Goal: Task Accomplishment & Management: Manage account settings

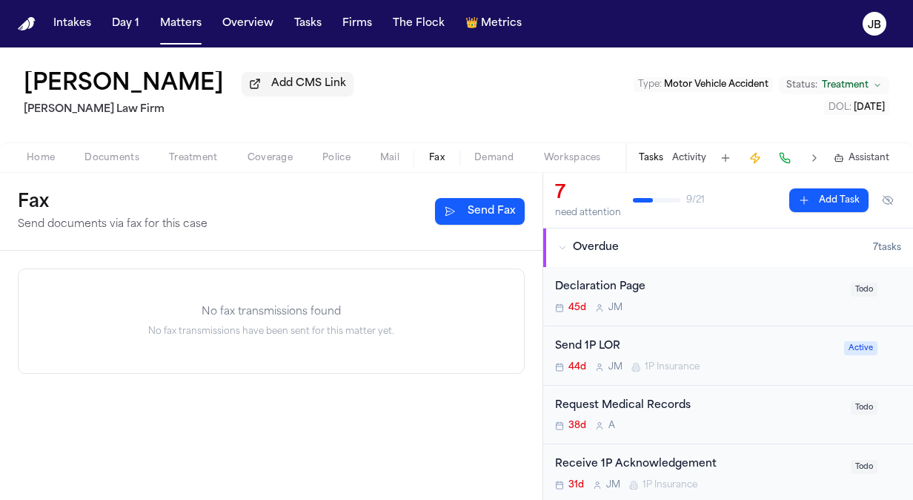
click at [116, 156] on span "Documents" at bounding box center [111, 158] width 55 height 12
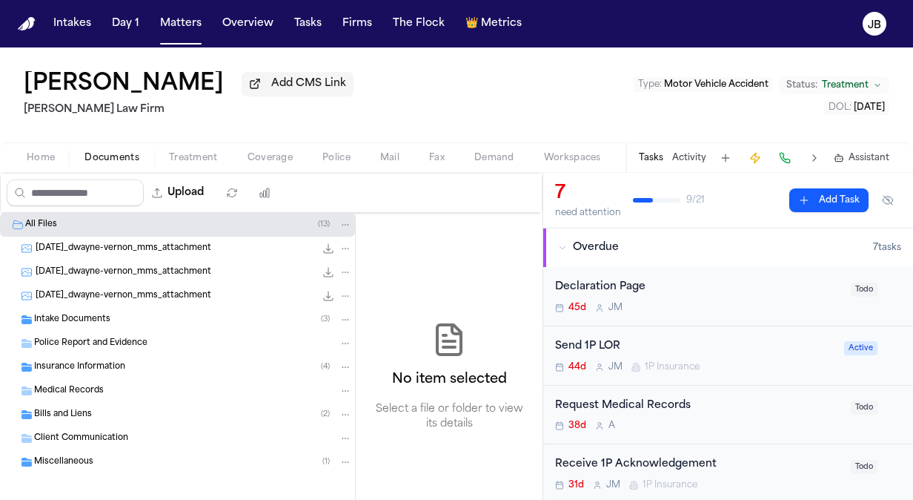
click at [134, 400] on div "Medical Records" at bounding box center [177, 391] width 355 height 24
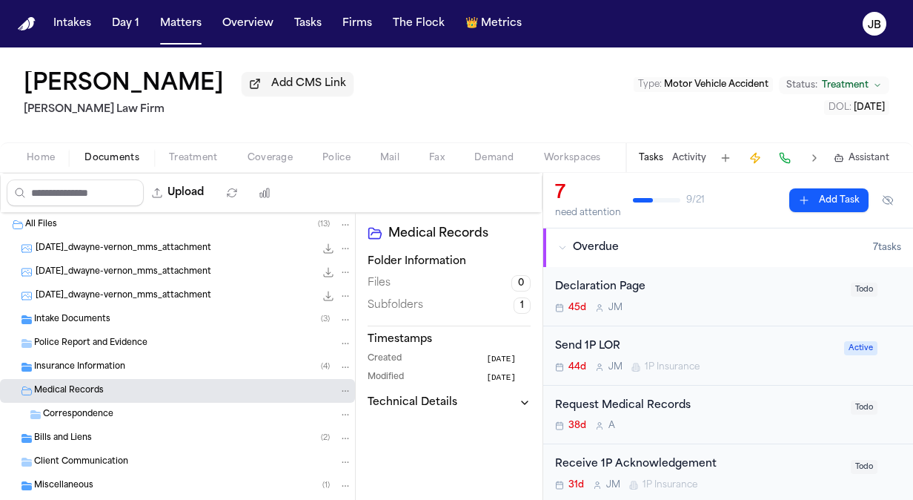
click at [122, 437] on div "Bills and Liens ( 2 )" at bounding box center [193, 437] width 318 height 13
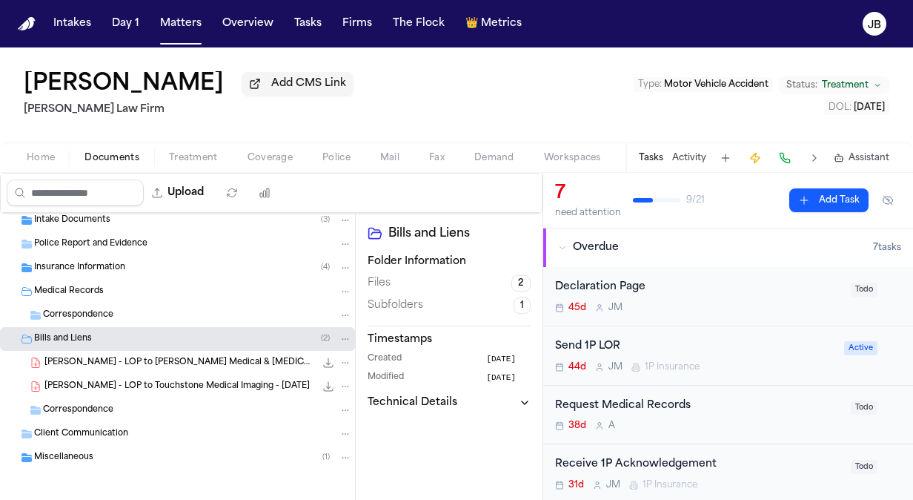
scroll to position [102, 0]
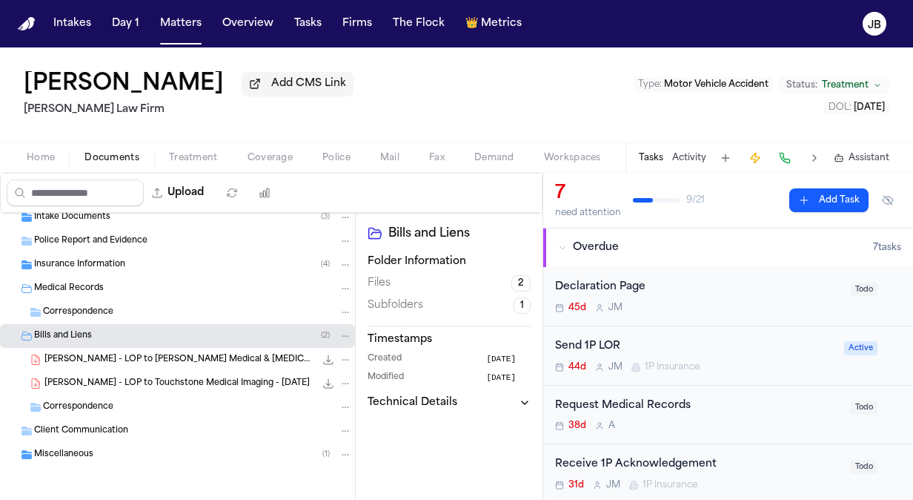
click at [679, 159] on button "Activity" at bounding box center [689, 158] width 34 height 12
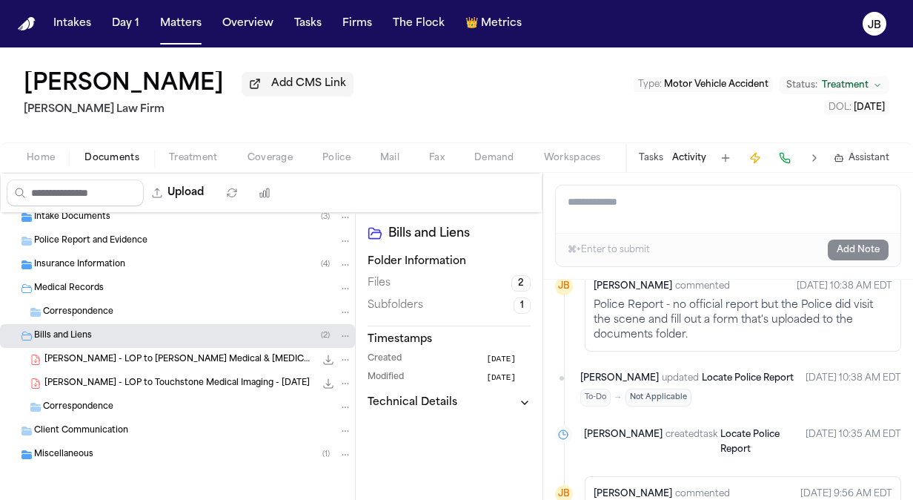
scroll to position [0, 0]
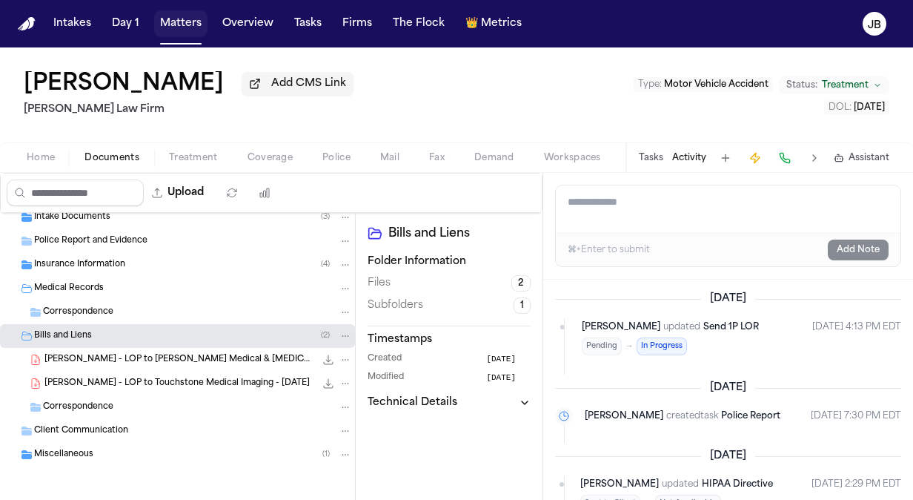
click at [200, 22] on button "Matters" at bounding box center [180, 23] width 53 height 27
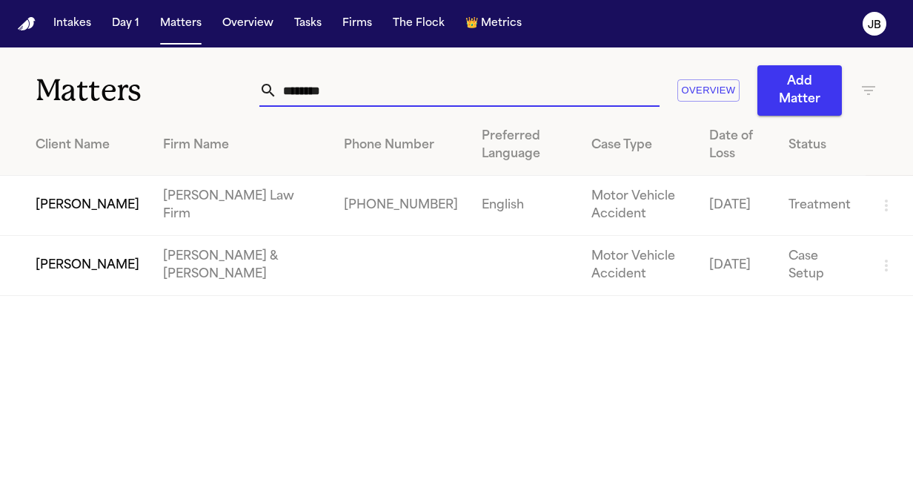
drag, startPoint x: 341, startPoint y: 90, endPoint x: 113, endPoint y: 96, distance: 228.4
click at [113, 96] on div "Matters ******** Overview Add Matter" at bounding box center [456, 81] width 913 height 68
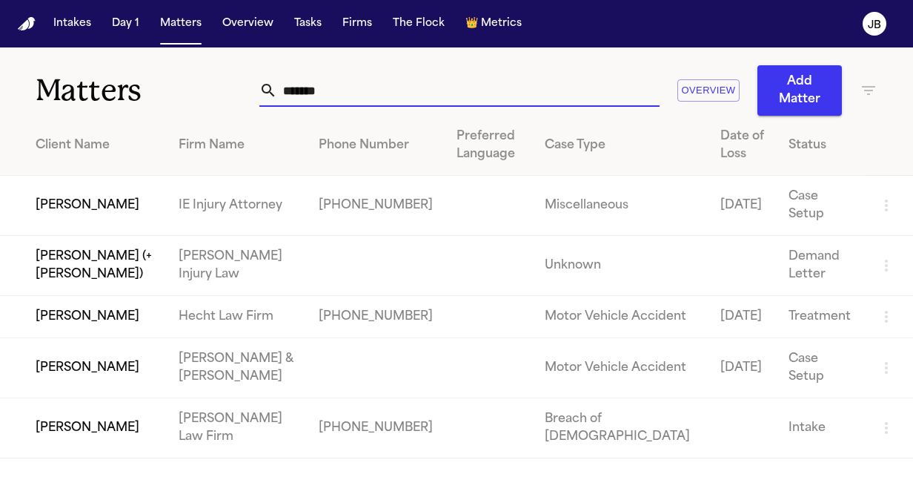
type input "*******"
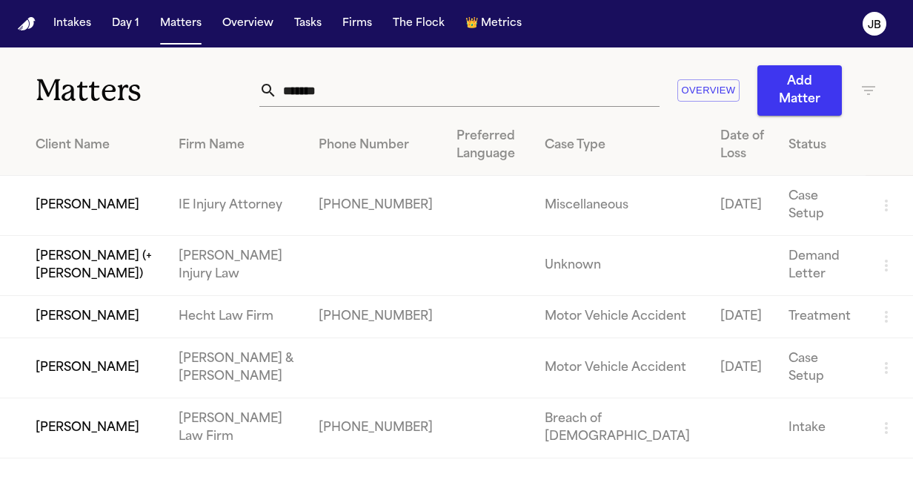
click at [114, 328] on td "[PERSON_NAME]" at bounding box center [83, 317] width 167 height 42
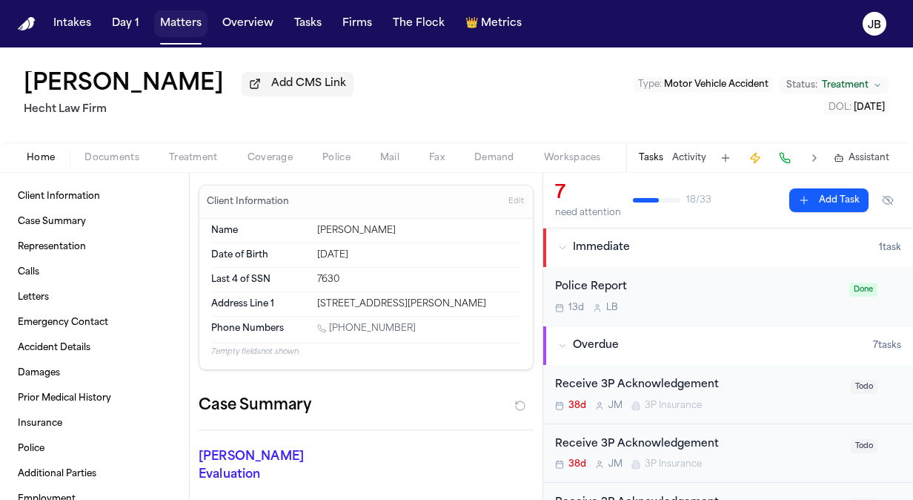
click at [179, 31] on button "Matters" at bounding box center [180, 23] width 53 height 27
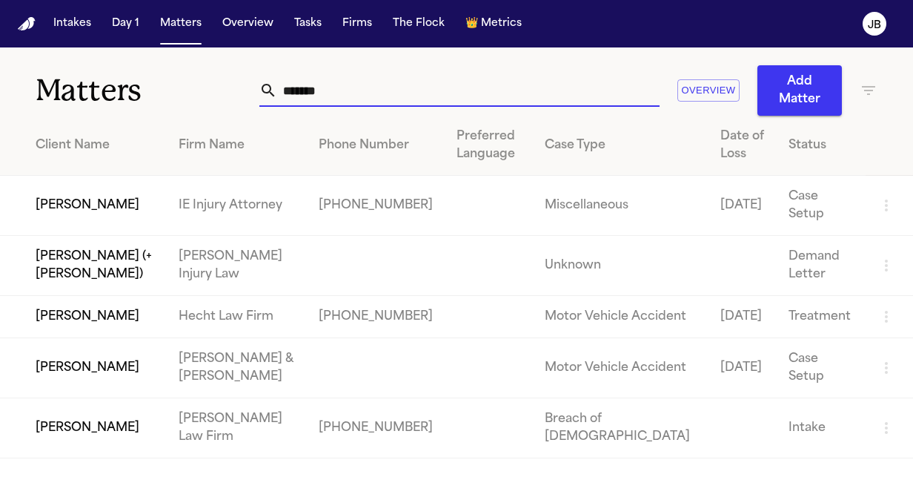
drag, startPoint x: 314, startPoint y: 89, endPoint x: 119, endPoint y: 115, distance: 196.7
click at [119, 115] on div "Matters ******* Overview Add Matter" at bounding box center [456, 81] width 913 height 68
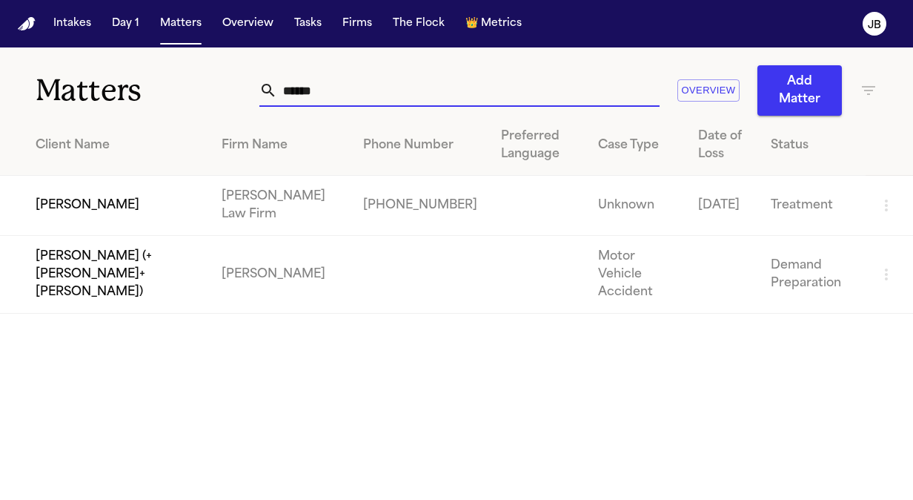
type input "******"
click at [95, 193] on td "[PERSON_NAME]" at bounding box center [105, 206] width 210 height 60
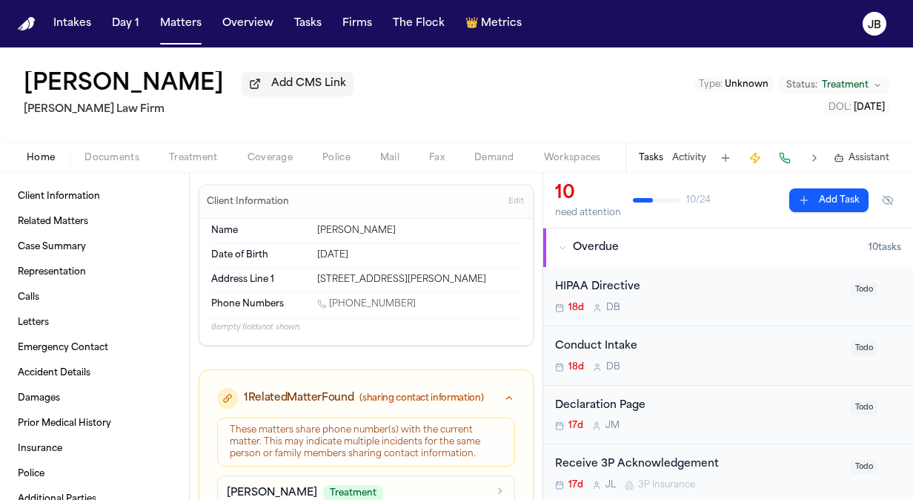
click at [270, 152] on span "Coverage" at bounding box center [270, 158] width 45 height 12
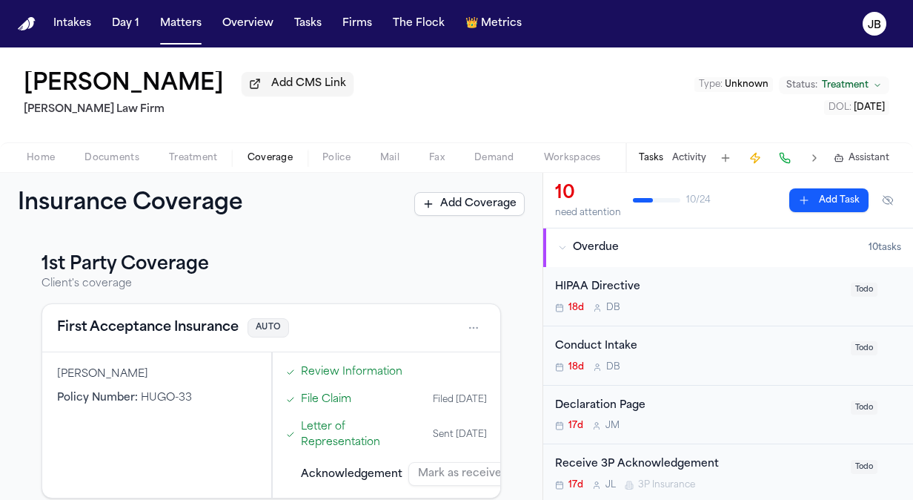
click at [99, 158] on span "Documents" at bounding box center [111, 158] width 55 height 12
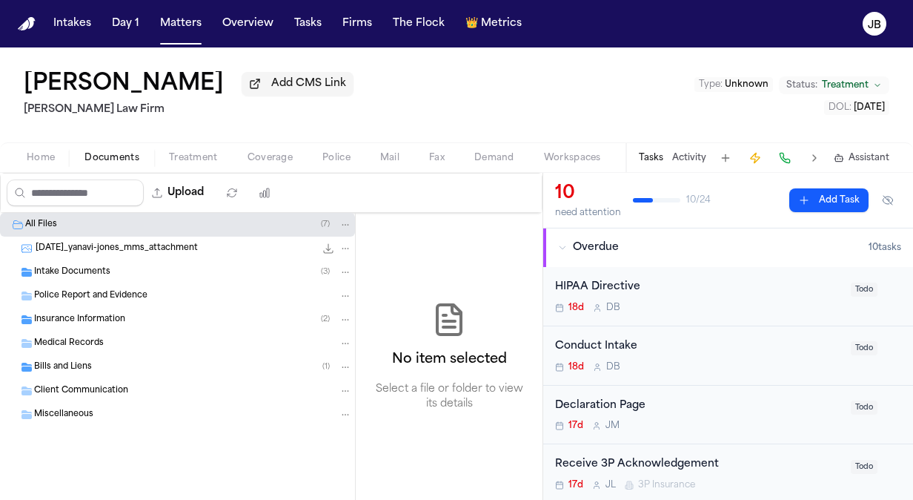
click at [118, 311] on div "Insurance Information ( 2 )" at bounding box center [177, 320] width 355 height 24
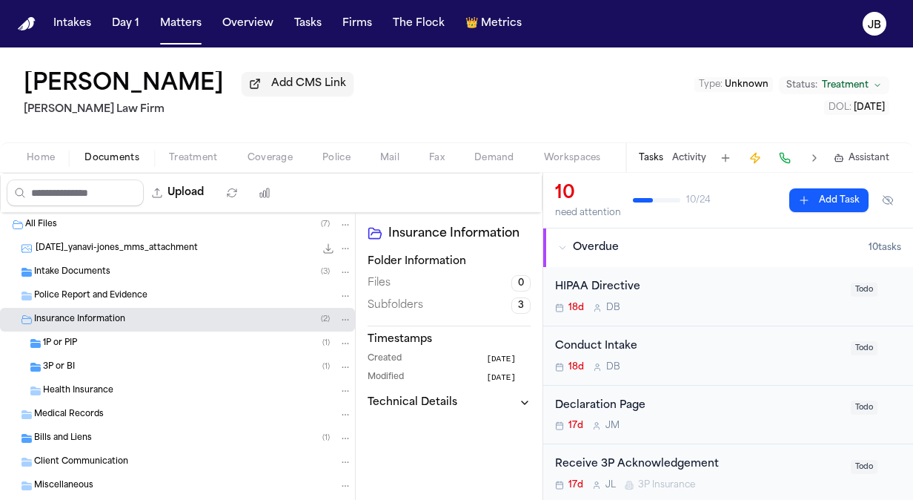
click at [140, 365] on div "3P or BI ( 1 )" at bounding box center [197, 366] width 309 height 13
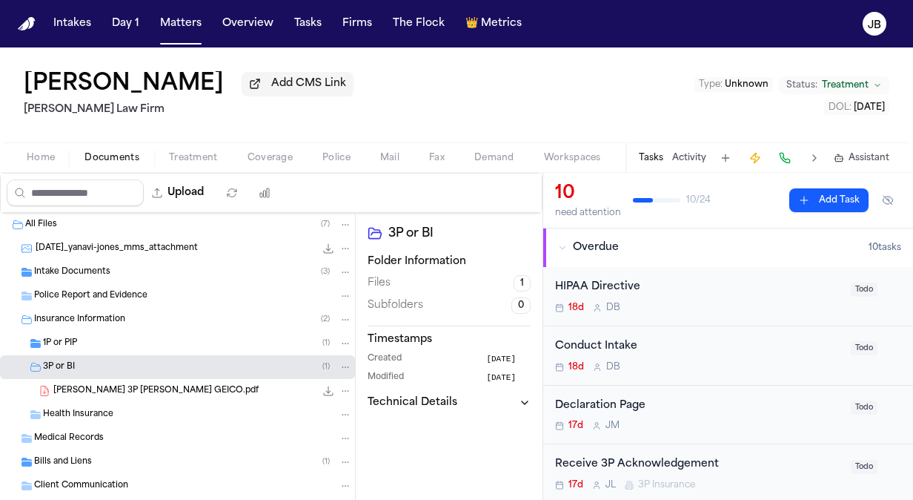
click at [221, 385] on div "[PERSON_NAME] 3P [PERSON_NAME] GEICO.pdf 173.1 KB • PDF" at bounding box center [202, 390] width 299 height 15
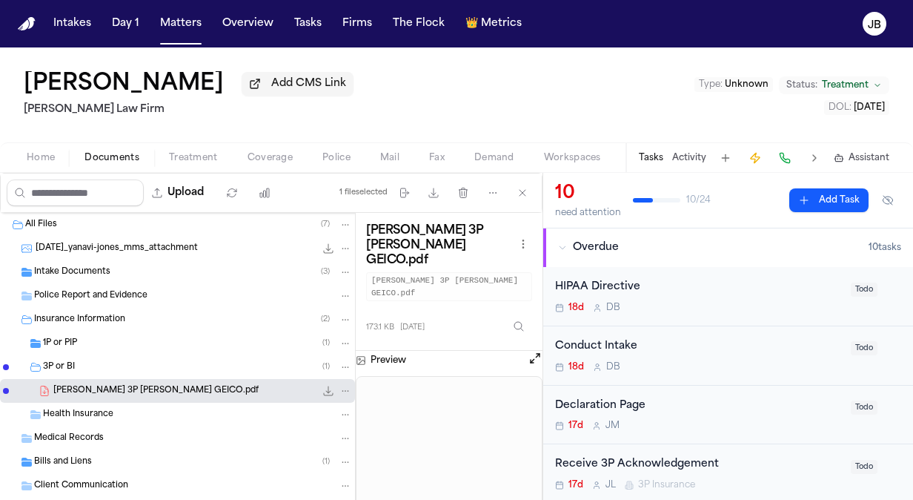
click at [188, 339] on div "1P or PIP ( 1 )" at bounding box center [197, 343] width 309 height 13
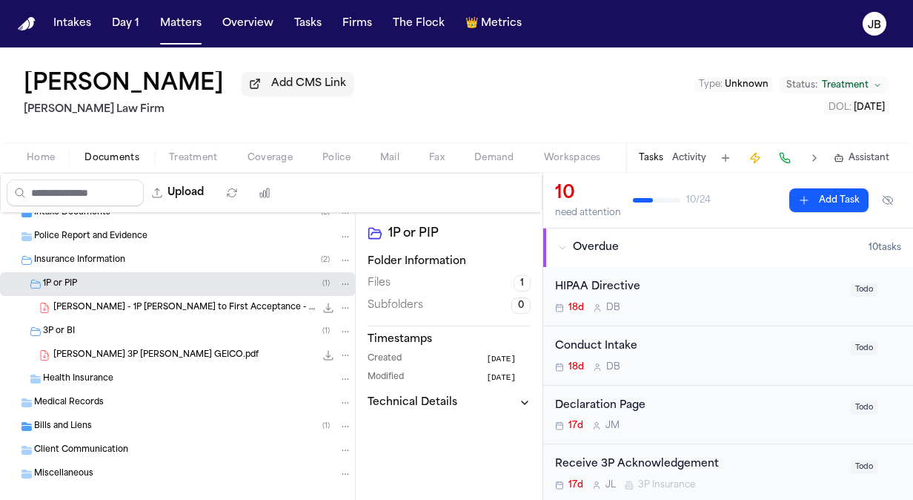
scroll to position [79, 0]
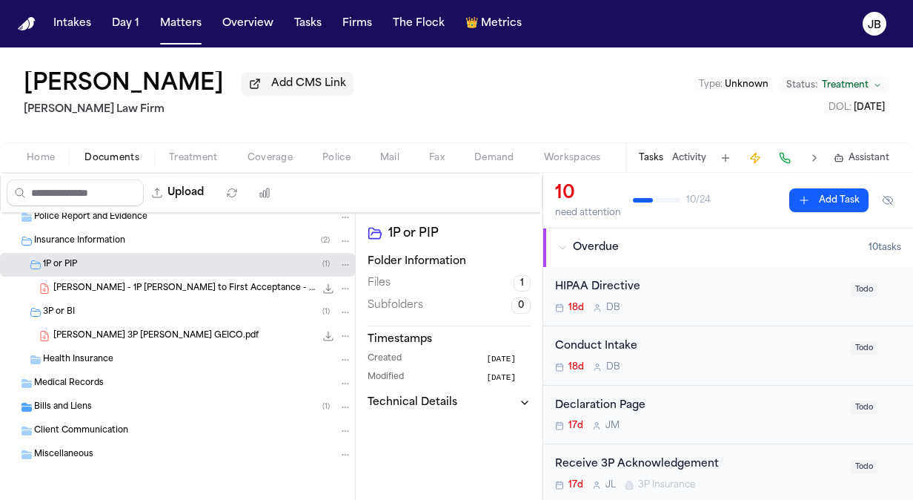
click at [67, 408] on span "Bills and Liens" at bounding box center [63, 407] width 58 height 13
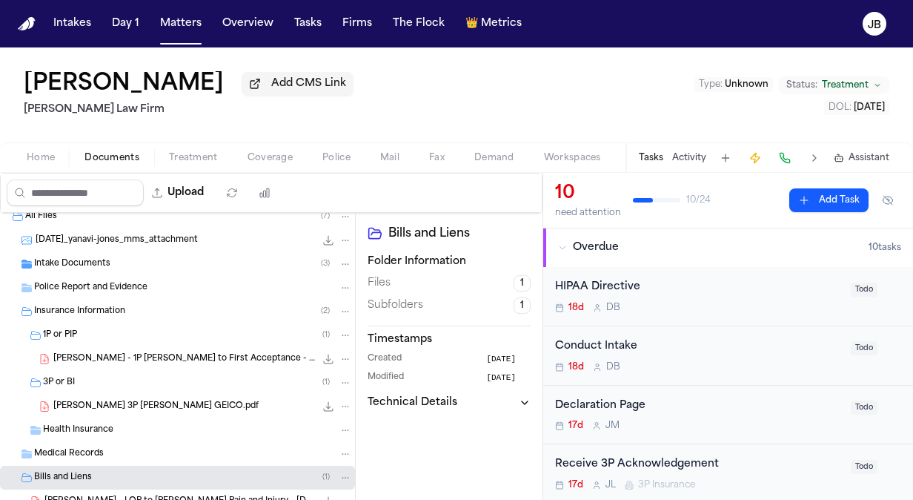
scroll to position [0, 0]
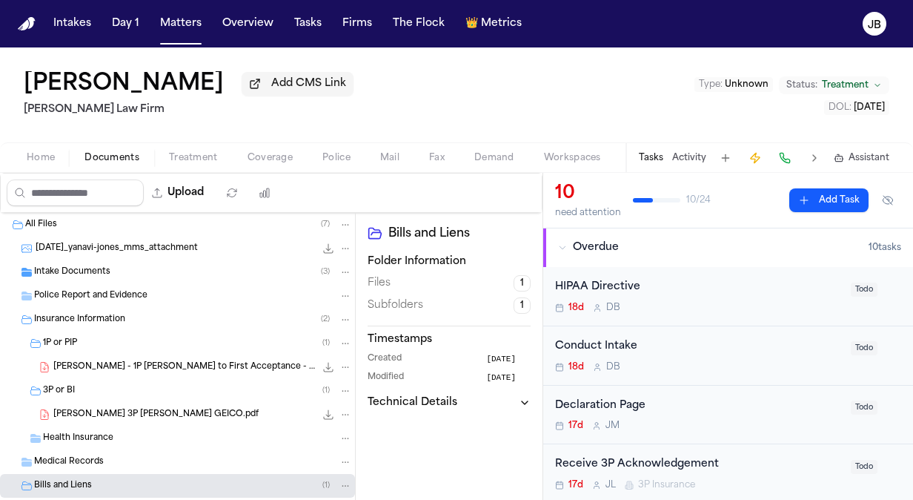
click at [82, 268] on span "Intake Documents" at bounding box center [72, 272] width 76 height 13
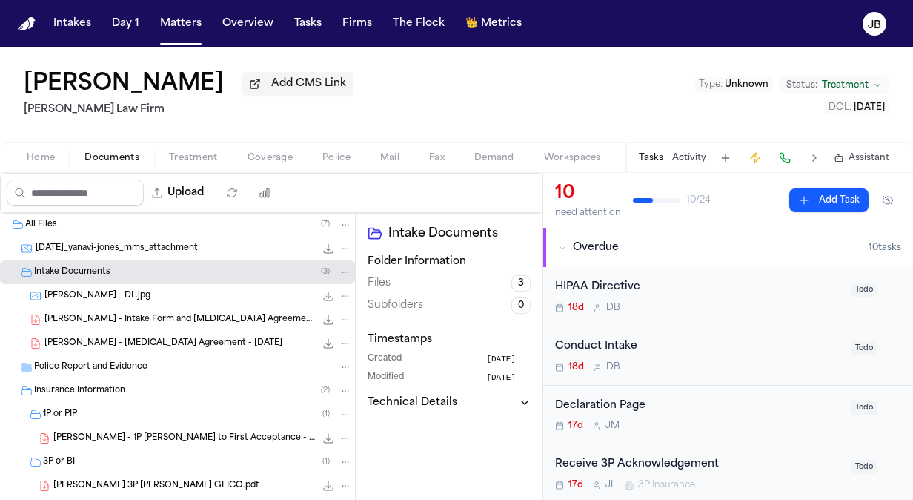
click at [113, 365] on span "Police Report and Evidence" at bounding box center [90, 367] width 113 height 13
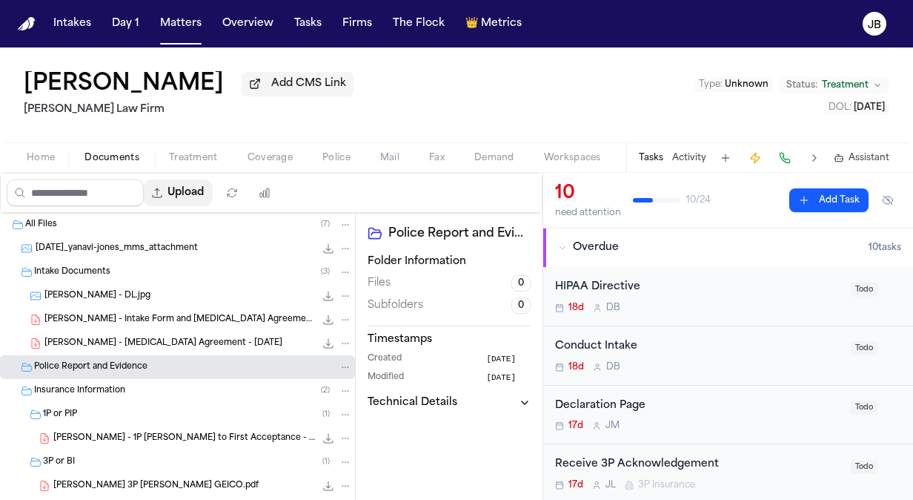
click at [213, 194] on button "Upload" at bounding box center [178, 192] width 69 height 27
select select "**********"
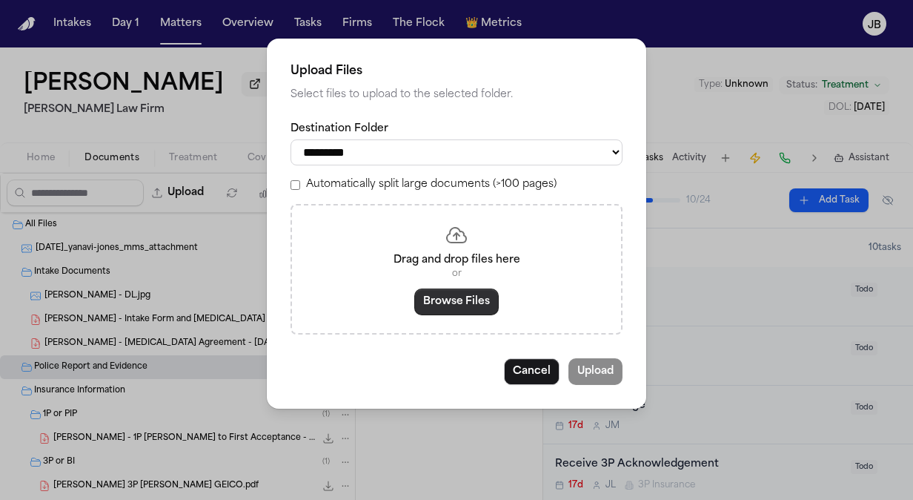
click at [455, 297] on button "Browse Files" at bounding box center [456, 301] width 84 height 27
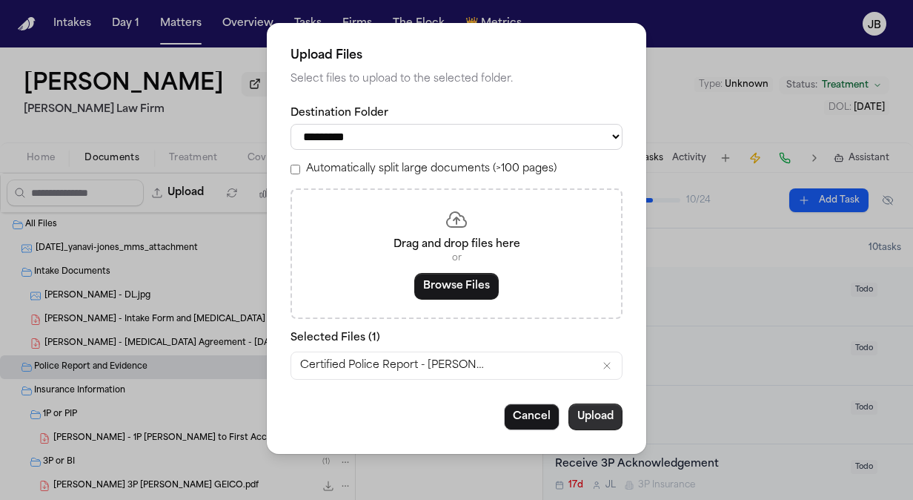
click at [591, 417] on button "Upload" at bounding box center [596, 416] width 54 height 27
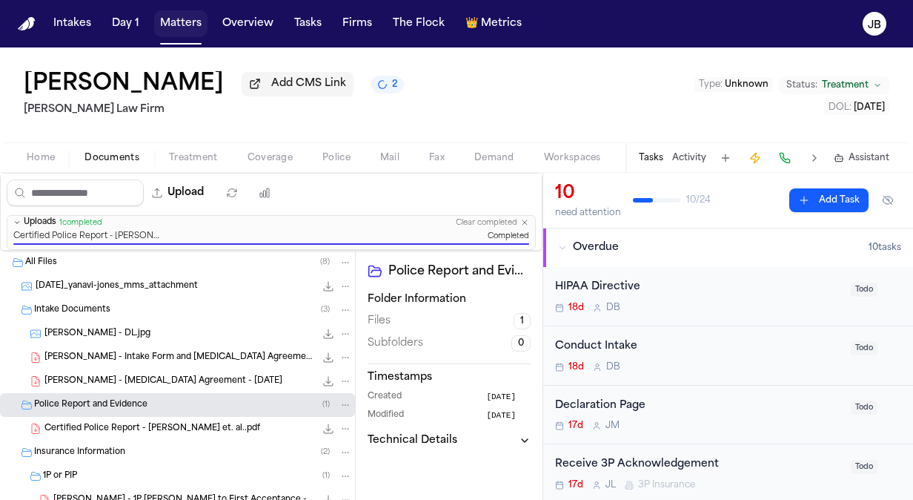
click at [179, 21] on button "Matters" at bounding box center [180, 23] width 53 height 27
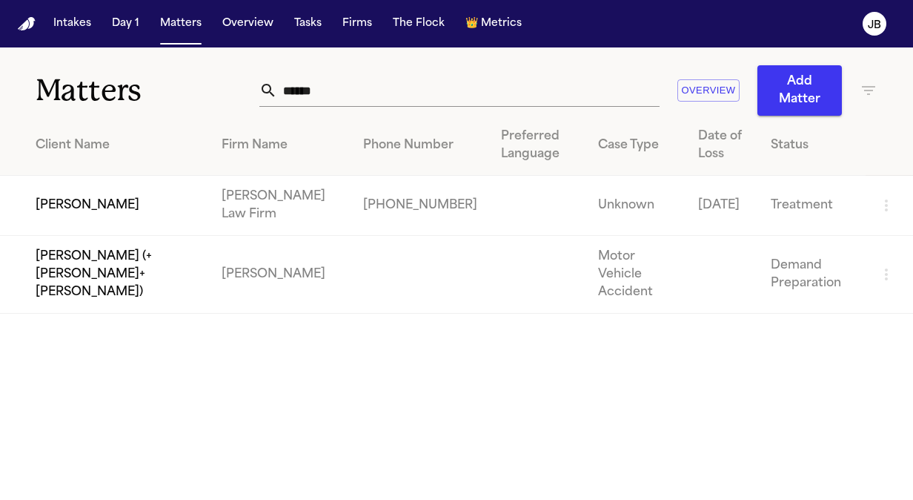
click at [100, 209] on td "[PERSON_NAME]" at bounding box center [105, 206] width 210 height 60
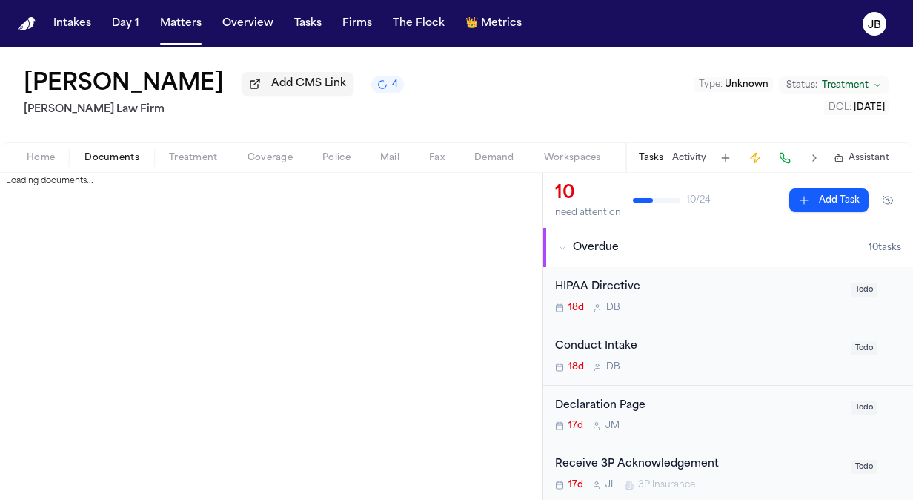
click at [119, 153] on span "Documents" at bounding box center [111, 158] width 55 height 12
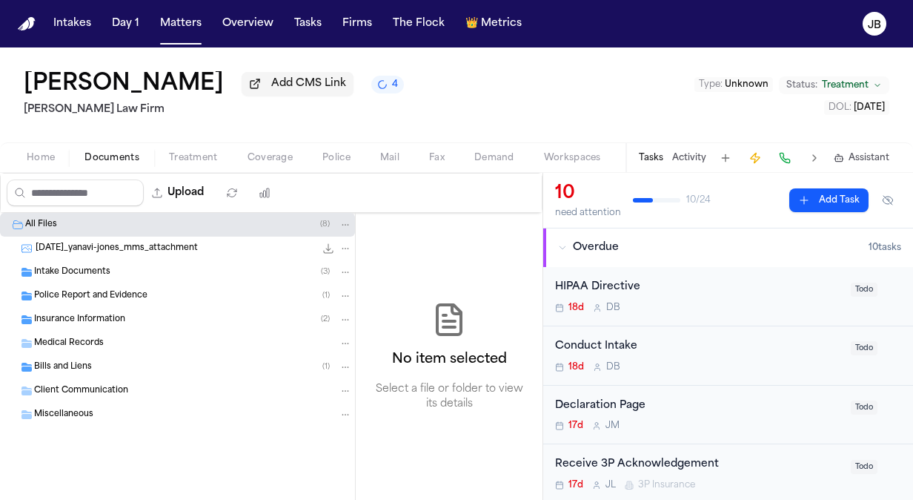
click at [85, 296] on span "Police Report and Evidence" at bounding box center [90, 296] width 113 height 13
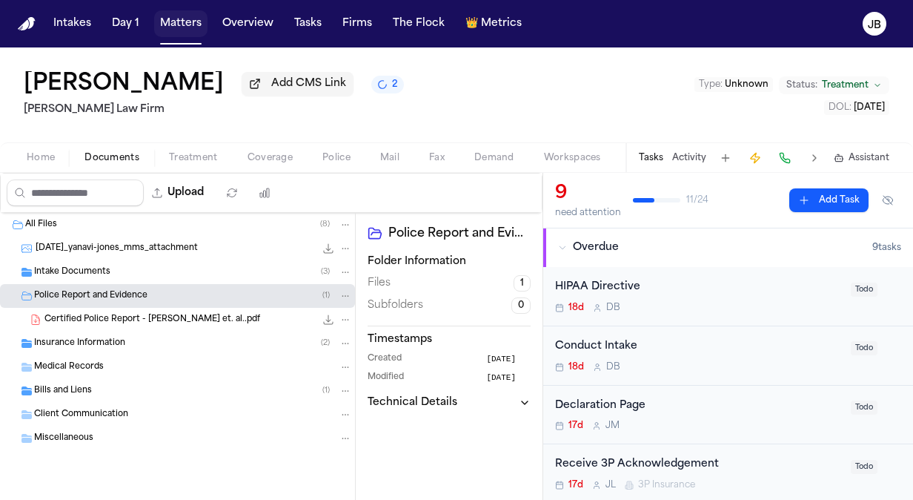
click at [185, 28] on button "Matters" at bounding box center [180, 23] width 53 height 27
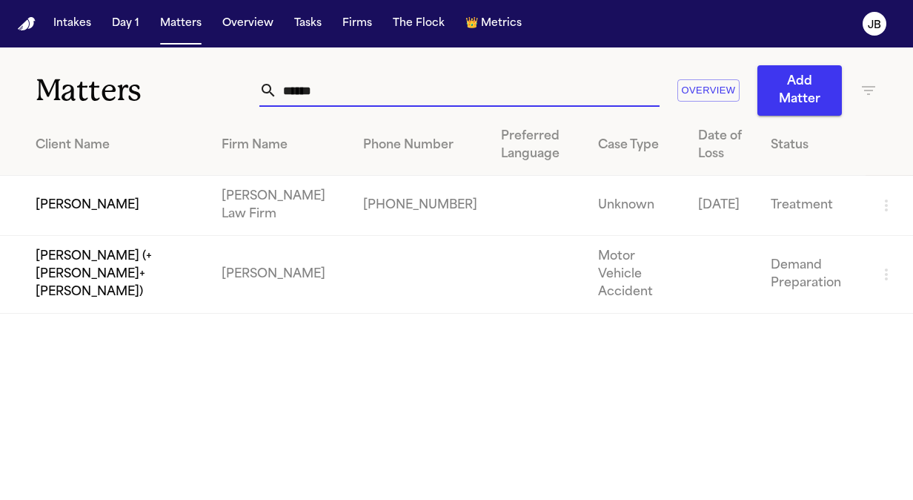
drag, startPoint x: 343, startPoint y: 83, endPoint x: 156, endPoint y: 110, distance: 188.8
click at [156, 110] on div "Matters ****** Overview Add Matter" at bounding box center [456, 81] width 913 height 68
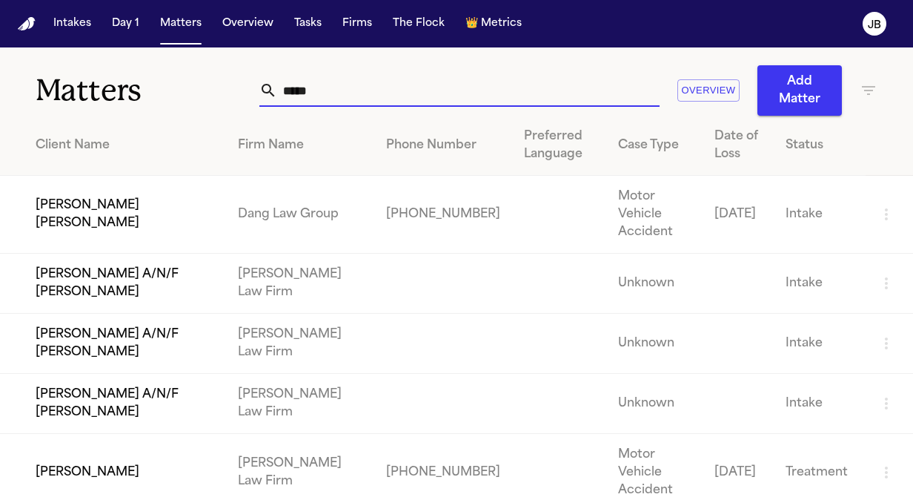
type input "*****"
click at [105, 443] on td "[PERSON_NAME]" at bounding box center [113, 473] width 226 height 78
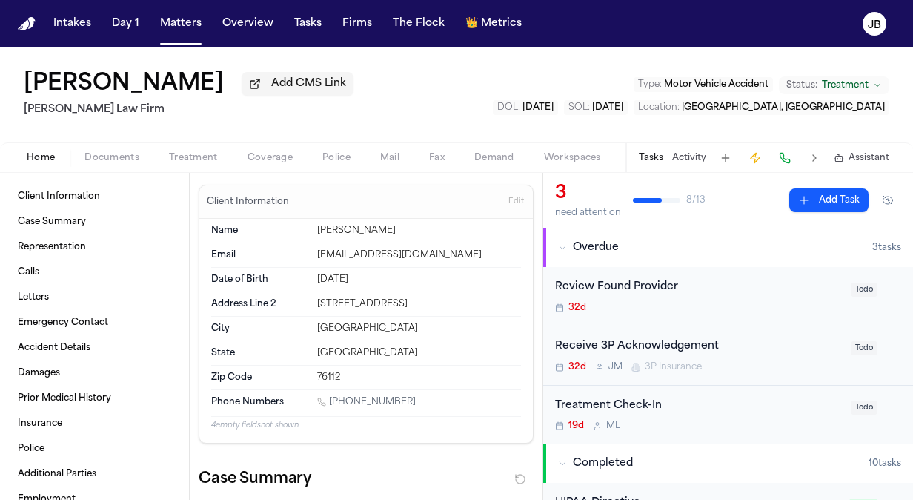
click at [92, 156] on span "Documents" at bounding box center [111, 158] width 55 height 12
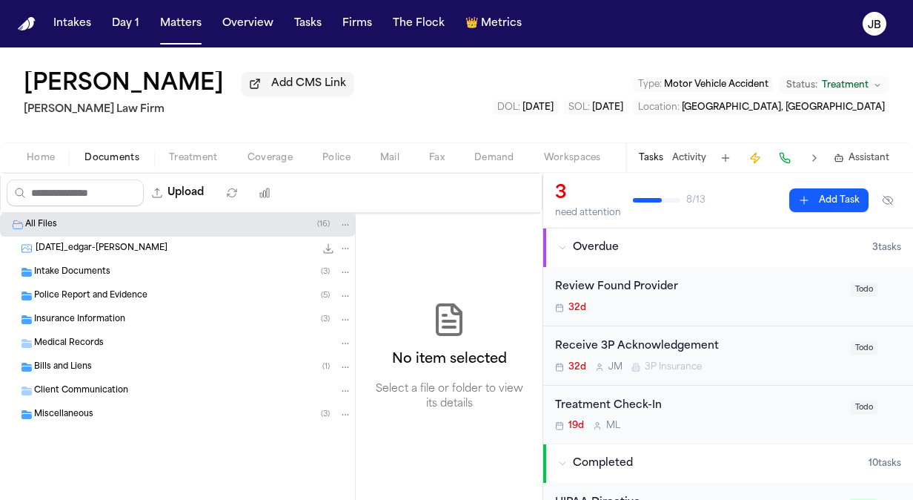
click at [99, 362] on div "Bills and Liens ( 1 )" at bounding box center [193, 366] width 318 height 13
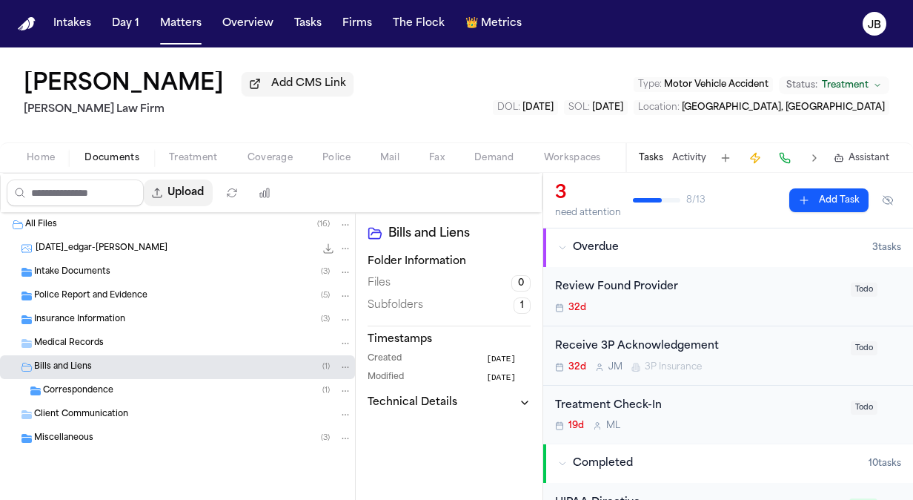
click at [190, 188] on button "Upload" at bounding box center [178, 192] width 69 height 27
select select "**********"
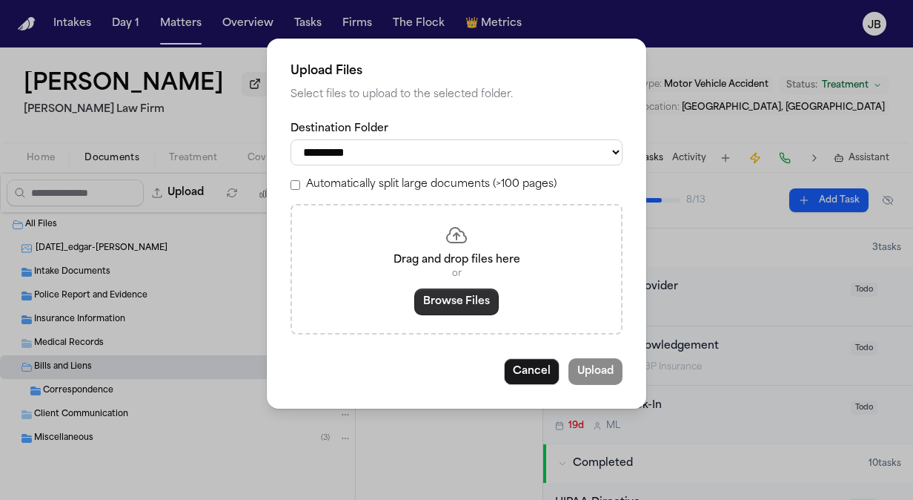
click at [430, 295] on button "Browse Files" at bounding box center [456, 301] width 84 height 27
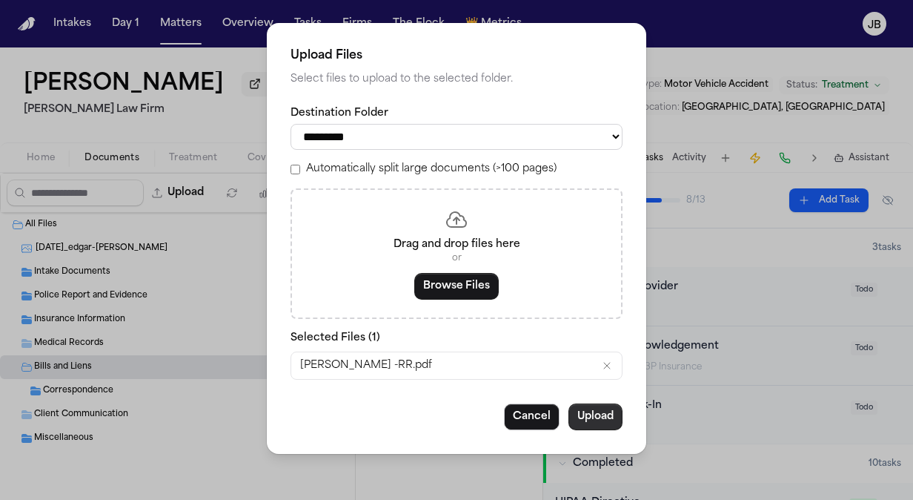
click at [605, 415] on button "Upload" at bounding box center [596, 416] width 54 height 27
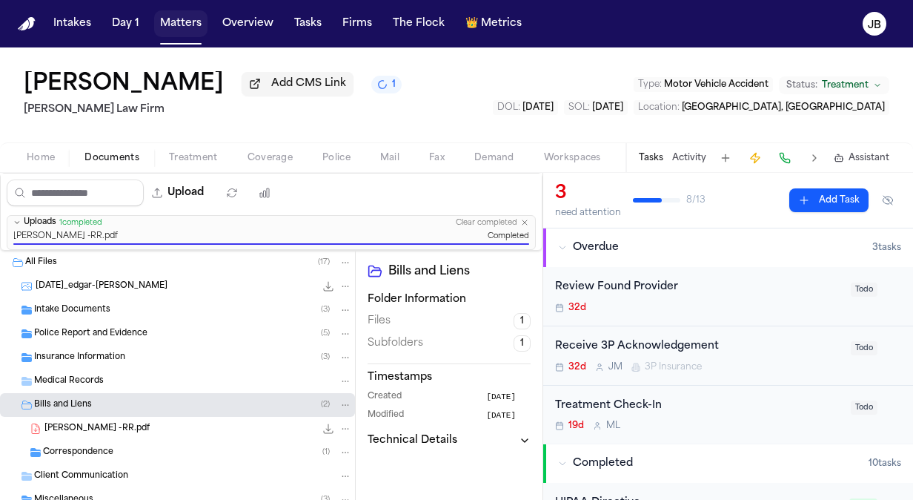
click at [187, 24] on button "Matters" at bounding box center [180, 23] width 53 height 27
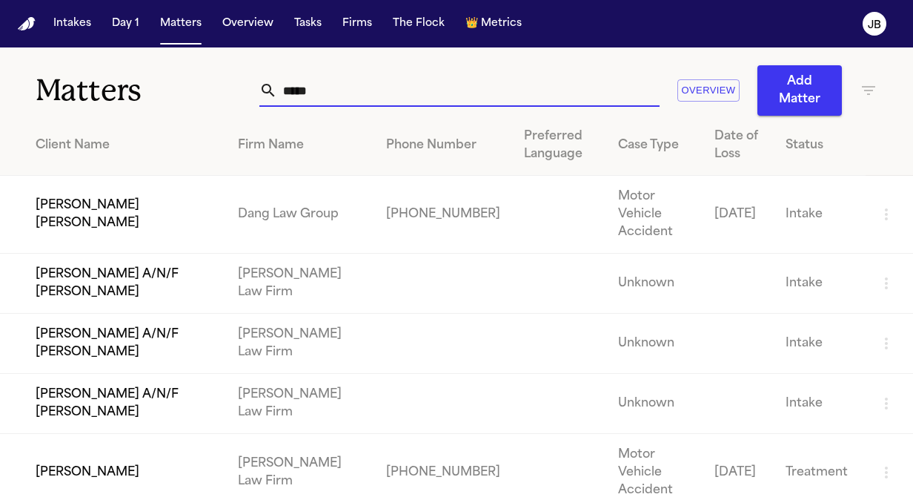
drag, startPoint x: 334, startPoint y: 96, endPoint x: 105, endPoint y: 116, distance: 229.8
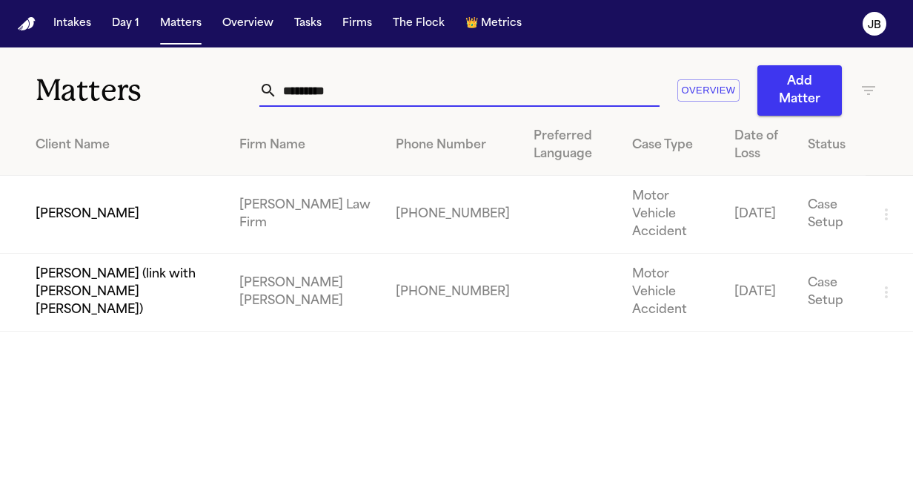
type input "*********"
click at [110, 191] on td "[PERSON_NAME]" at bounding box center [114, 215] width 228 height 78
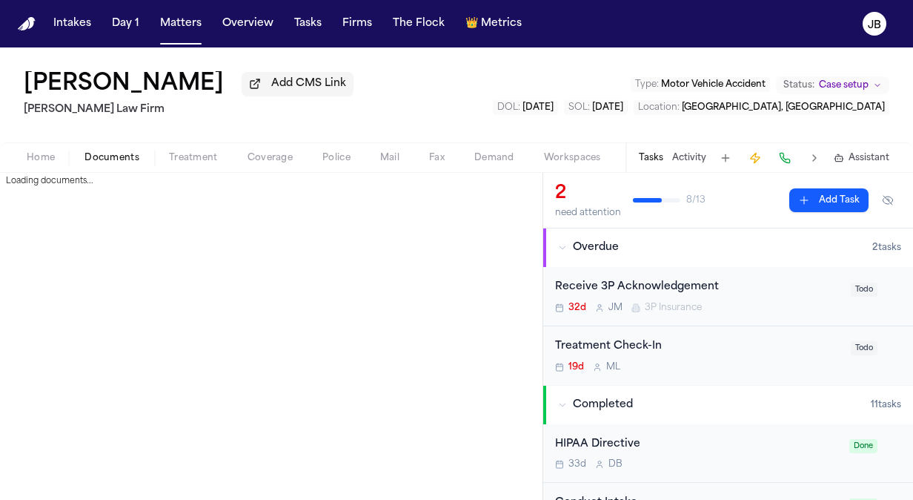
click at [123, 156] on span "Documents" at bounding box center [111, 158] width 55 height 12
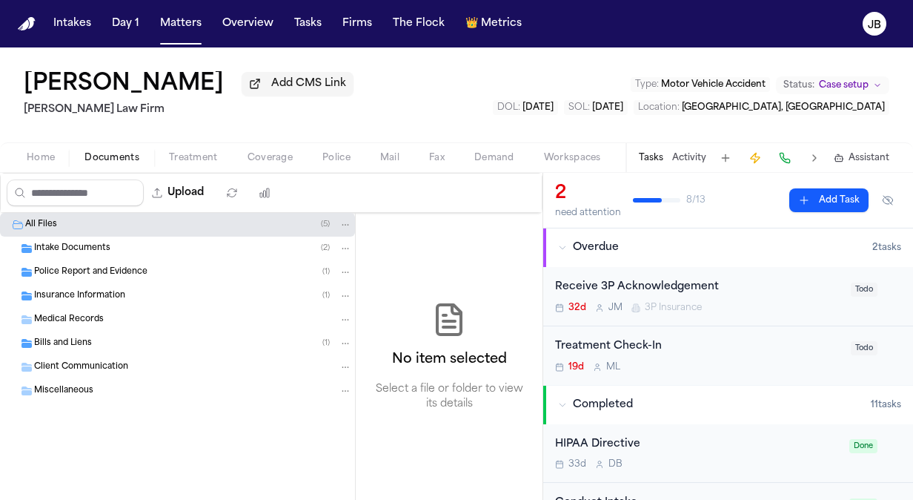
click at [87, 342] on span "Bills and Liens" at bounding box center [63, 343] width 58 height 13
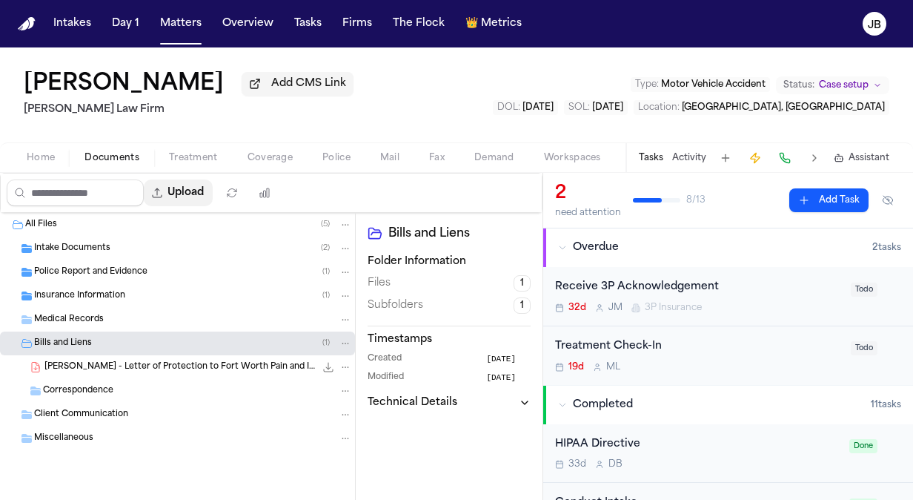
click at [203, 200] on button "Upload" at bounding box center [178, 192] width 69 height 27
select select "**********"
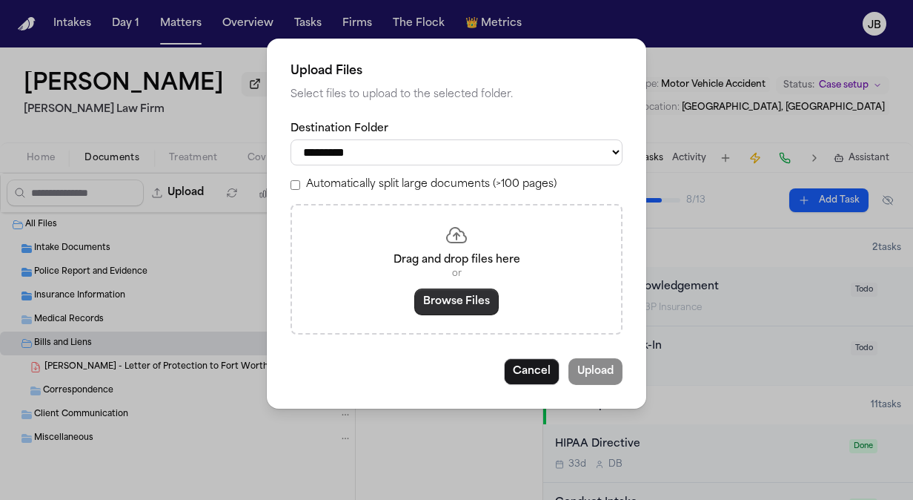
click at [449, 306] on button "Browse Files" at bounding box center [456, 301] width 84 height 27
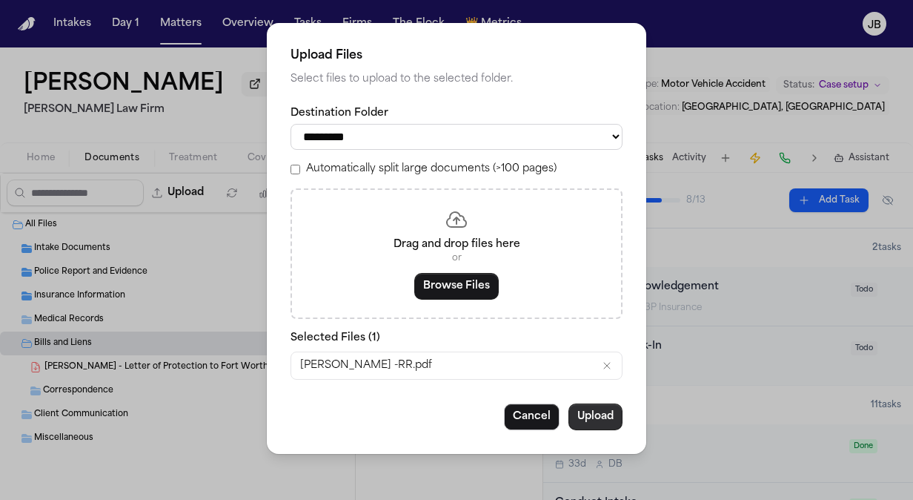
click at [603, 424] on button "Upload" at bounding box center [596, 416] width 54 height 27
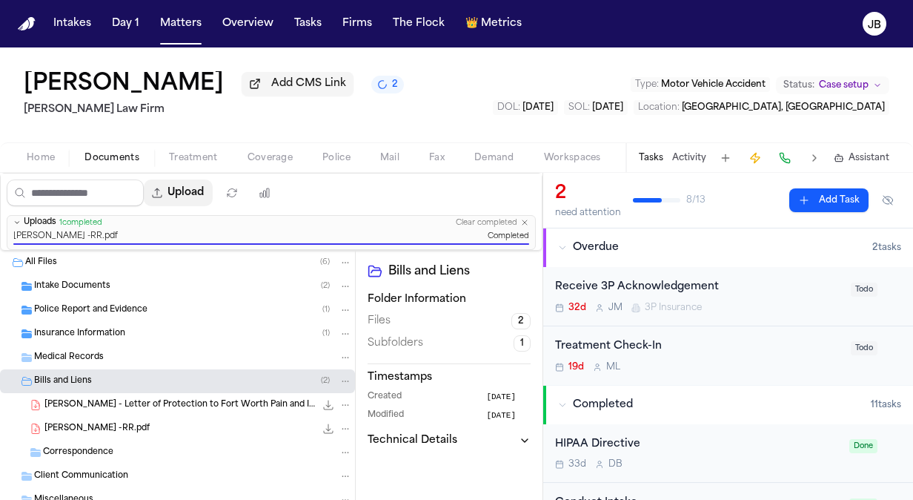
click at [198, 189] on button "Upload" at bounding box center [178, 192] width 69 height 27
select select "**********"
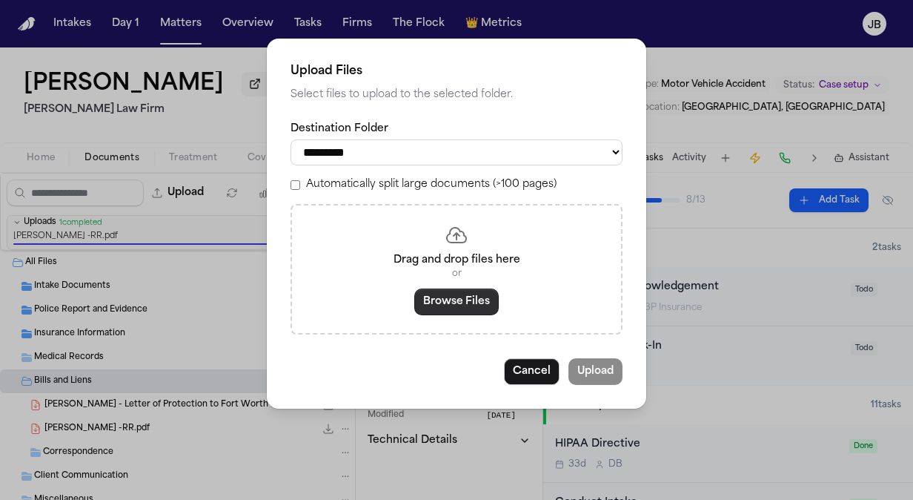
click at [477, 302] on button "Browse Files" at bounding box center [456, 301] width 84 height 27
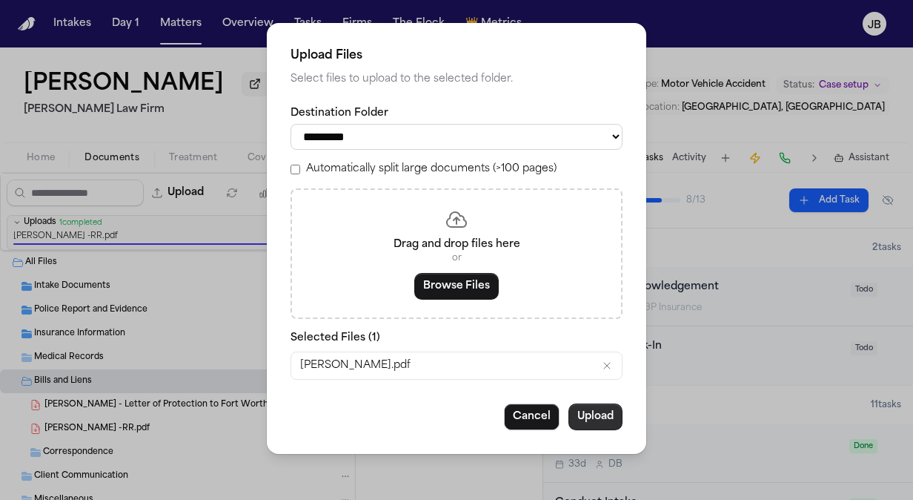
click at [593, 414] on button "Upload" at bounding box center [596, 416] width 54 height 27
